Goal: Task Accomplishment & Management: Complete application form

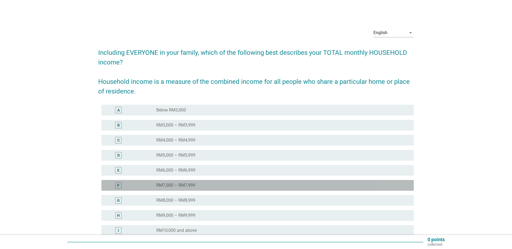
click at [199, 187] on div "radio_button_unchecked RM7,000 – RM7,999" at bounding box center [280, 185] width 249 height 5
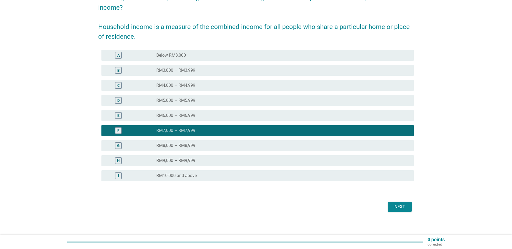
scroll to position [57, 0]
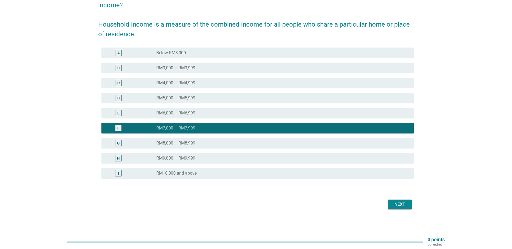
click at [407, 202] on div "Next" at bounding box center [399, 204] width 15 height 6
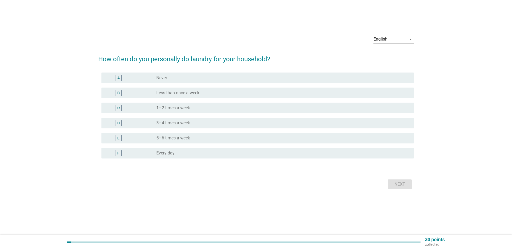
scroll to position [0, 0]
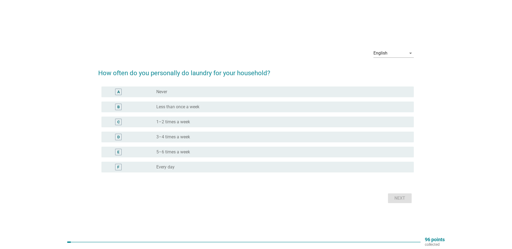
click at [46, 170] on div "English arrow_drop_down How often do you personally do laundry for your househo…" at bounding box center [256, 124] width 486 height 169
drag, startPoint x: 253, startPoint y: 123, endPoint x: 263, endPoint y: 102, distance: 22.3
click at [263, 102] on div "A radio_button_unchecked Never B radio_button_unchecked Less than once a week C…" at bounding box center [255, 129] width 315 height 90
click at [263, 102] on div "B radio_button_unchecked Less than once a week" at bounding box center [257, 107] width 312 height 11
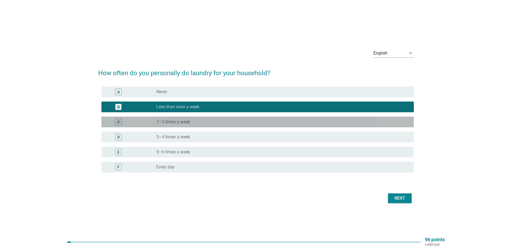
click at [358, 123] on div "radio_button_unchecked 1–2 times a week" at bounding box center [280, 121] width 249 height 5
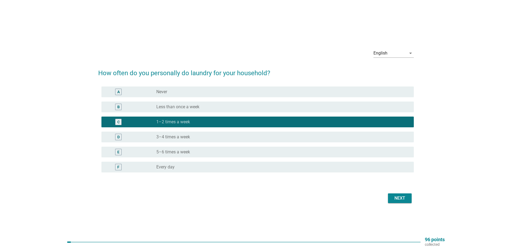
click at [405, 204] on div "Next" at bounding box center [255, 198] width 315 height 13
click at [403, 201] on div "Next" at bounding box center [399, 198] width 15 height 6
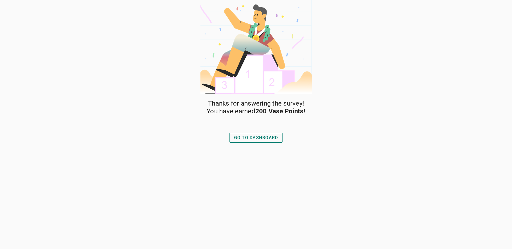
click at [272, 138] on div "GO TO DASHBOARD" at bounding box center [256, 138] width 44 height 6
